Goal: Information Seeking & Learning: Learn about a topic

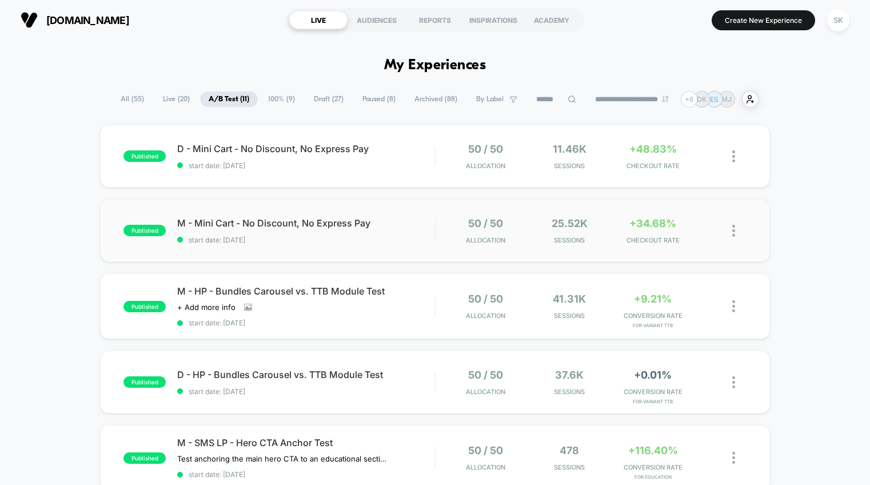
click at [413, 248] on div "published M - Mini Cart - No Discount, No Express Pay start date: [DATE] 50 / 5…" at bounding box center [435, 230] width 670 height 63
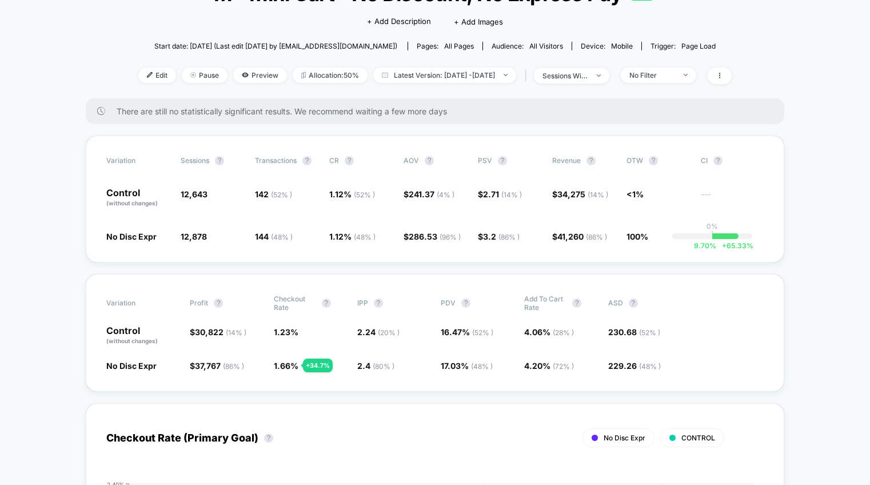
scroll to position [97, 0]
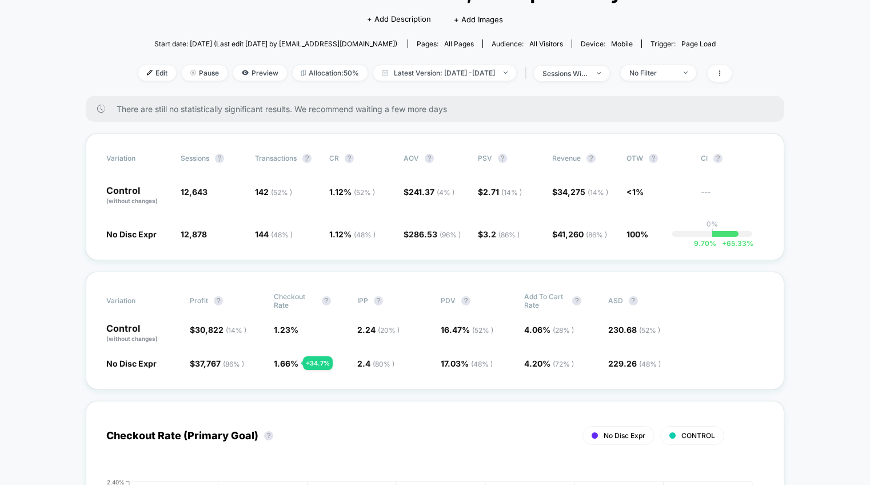
click at [453, 353] on div "Variation Profit ? Checkout Rate ? IPP ? PDV ? Add To Cart Rate ? ASD ? Control…" at bounding box center [435, 330] width 698 height 118
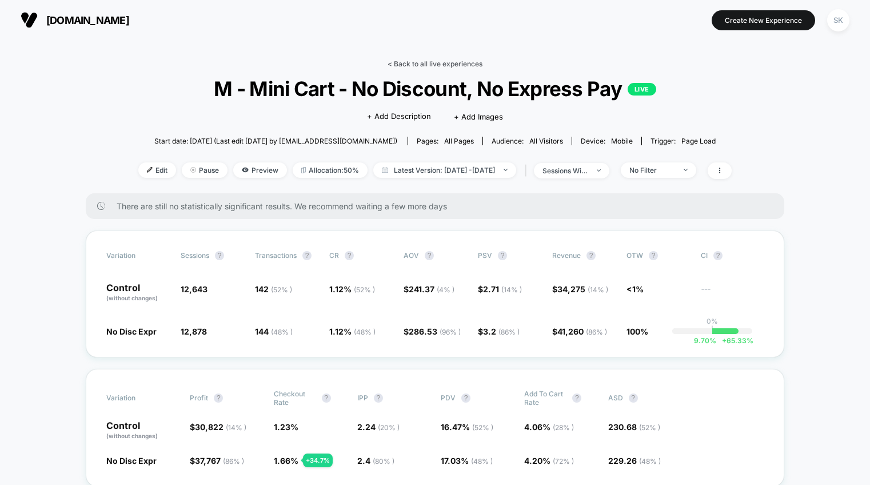
click at [453, 59] on link "< Back to all live experiences" at bounding box center [434, 63] width 95 height 9
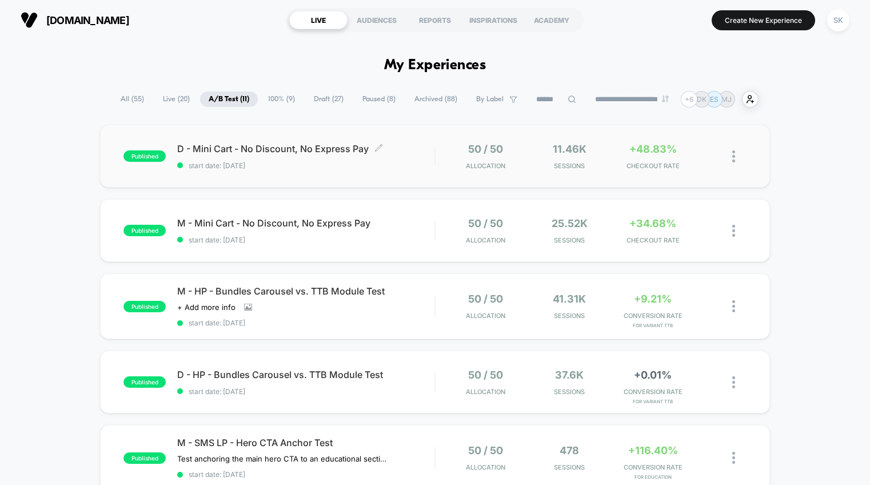
click at [408, 160] on div "D - Mini Cart - No Discount, No Express Pay Click to edit experience details Cl…" at bounding box center [305, 156] width 257 height 27
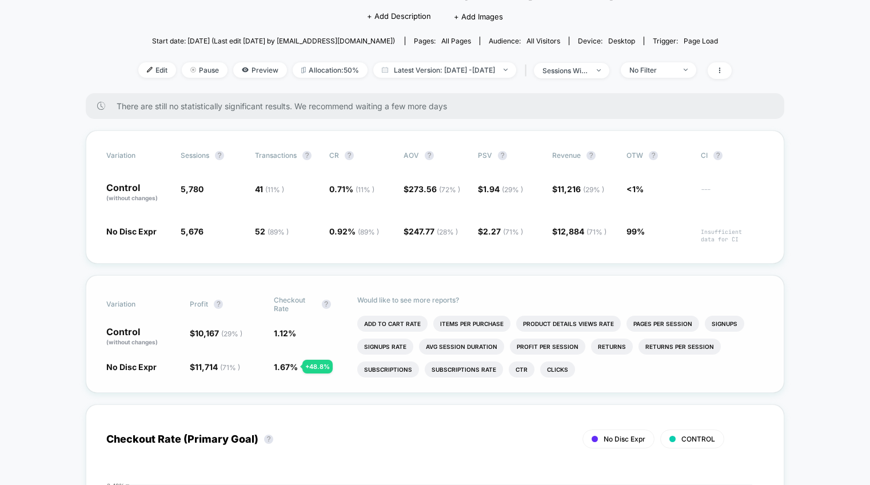
scroll to position [106, 0]
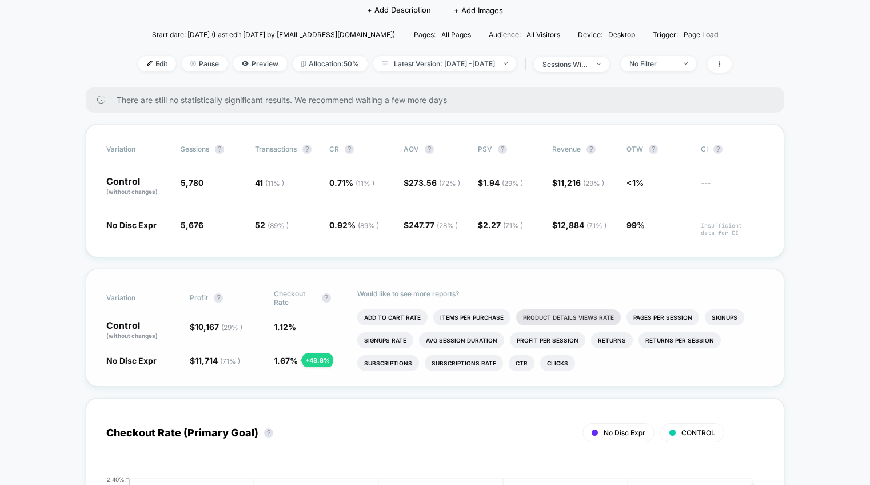
click at [536, 315] on li "Product Details Views Rate" at bounding box center [568, 317] width 105 height 16
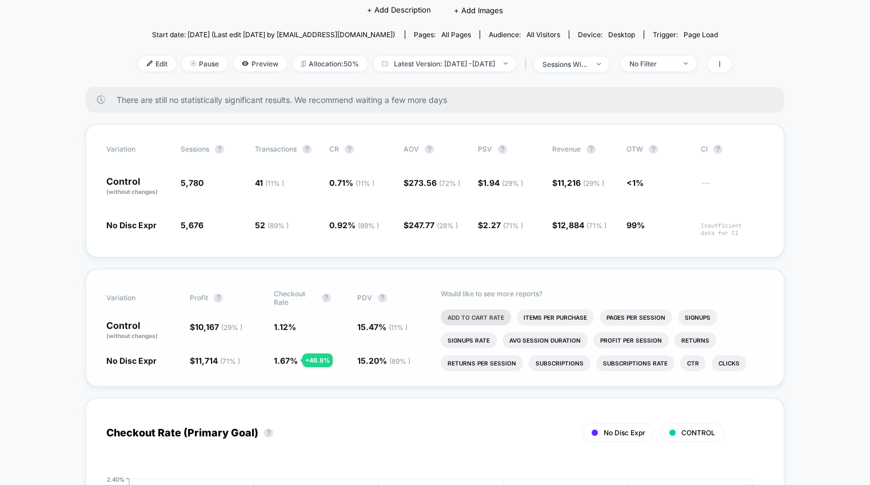
click at [458, 315] on li "Add To Cart Rate" at bounding box center [476, 317] width 70 height 16
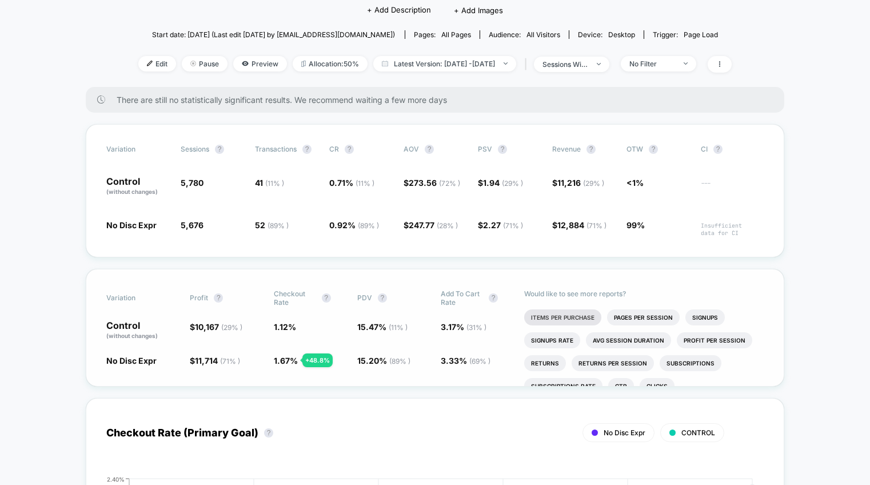
click at [587, 315] on li "Items Per Purchase" at bounding box center [562, 317] width 77 height 16
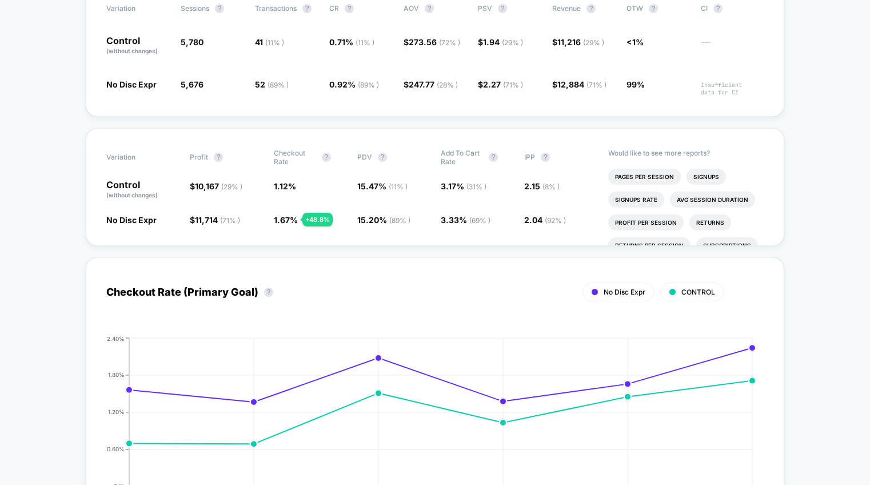
scroll to position [42, 0]
